Goal: Check status: Check status

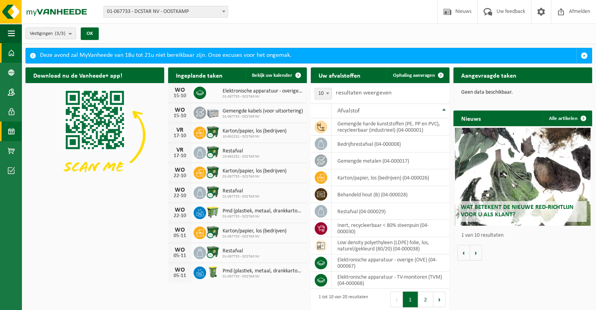
click at [11, 130] on span at bounding box center [11, 131] width 7 height 20
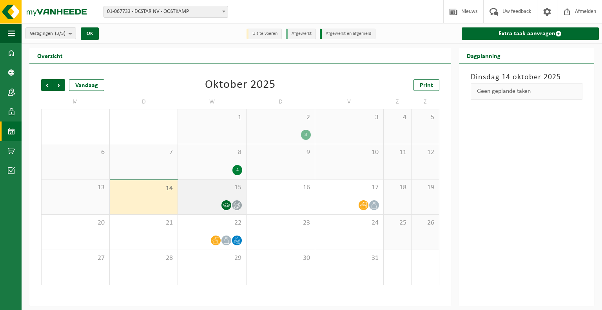
click at [218, 195] on div "15" at bounding box center [212, 196] width 68 height 35
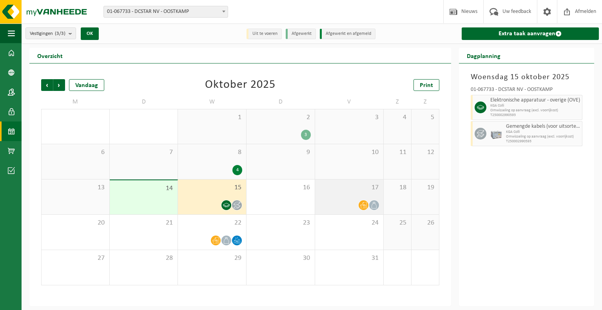
click at [335, 194] on div "17" at bounding box center [349, 196] width 68 height 35
